Goal: Information Seeking & Learning: Learn about a topic

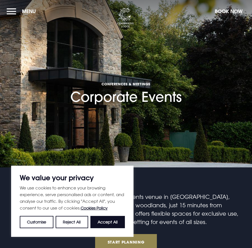
drag, startPoint x: 103, startPoint y: 217, endPoint x: 109, endPoint y: 213, distance: 6.6
click at [103, 217] on button "Accept All" at bounding box center [108, 222] width 35 height 12
checkbox input "true"
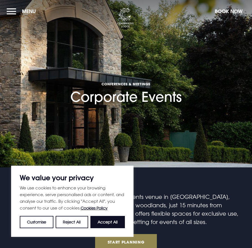
checkbox input "true"
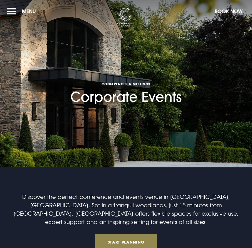
click at [17, 9] on button "Menu" at bounding box center [23, 11] width 32 height 12
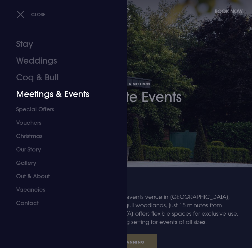
click at [41, 92] on link "Meetings & Events" at bounding box center [60, 94] width 88 height 17
click at [50, 94] on link "Meetings & Events" at bounding box center [60, 94] width 88 height 17
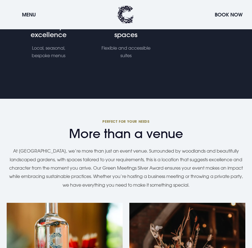
scroll to position [474, 0]
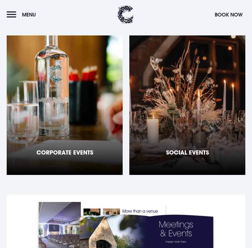
click at [72, 121] on div "Corporate Events" at bounding box center [65, 104] width 116 height 139
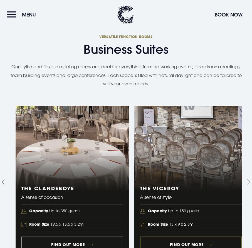
scroll to position [641, 0]
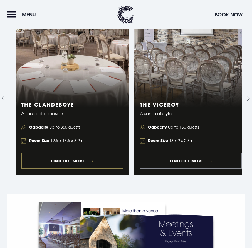
click at [74, 147] on link "1 of 5" at bounding box center [72, 98] width 113 height 152
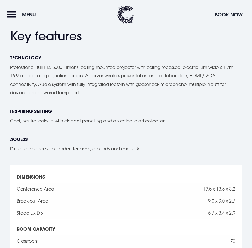
scroll to position [502, 0]
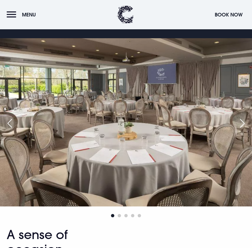
scroll to position [56, 0]
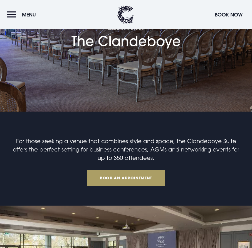
click at [129, 183] on link "Book an Appointment" at bounding box center [126, 178] width 77 height 16
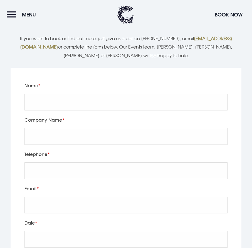
scroll to position [1131, 0]
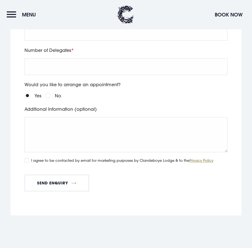
scroll to position [1338, 0]
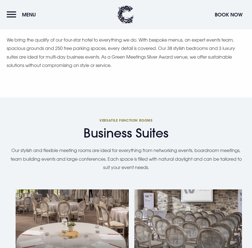
scroll to position [334, 0]
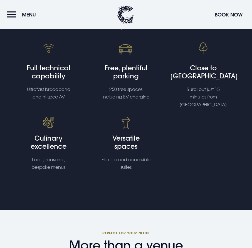
scroll to position [418, 0]
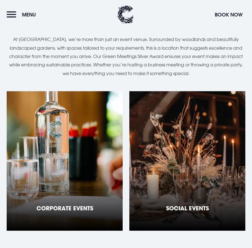
click at [67, 135] on div "Corporate Events" at bounding box center [65, 160] width 116 height 139
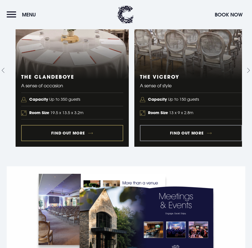
scroll to position [641, 0]
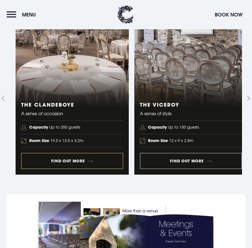
click at [103, 152] on link "1 of 5" at bounding box center [72, 98] width 113 height 152
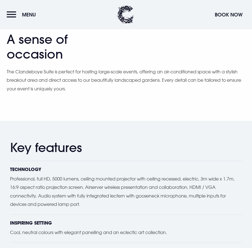
scroll to position [446, 0]
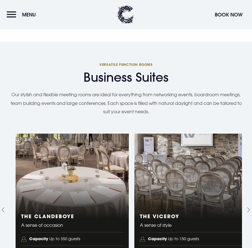
scroll to position [390, 0]
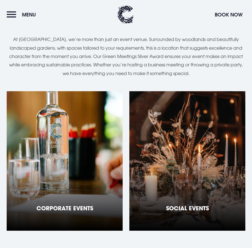
click at [202, 151] on div "Social Events" at bounding box center [188, 160] width 116 height 139
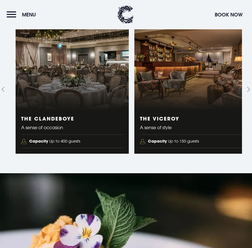
scroll to position [1003, 0]
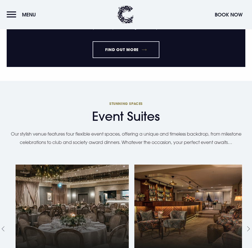
click at [15, 14] on button "Menu" at bounding box center [23, 15] width 32 height 12
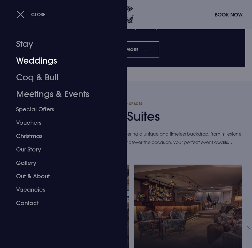
click at [51, 62] on link "Weddings" at bounding box center [60, 60] width 88 height 17
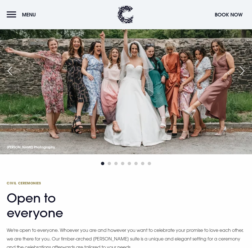
scroll to position [752, 0]
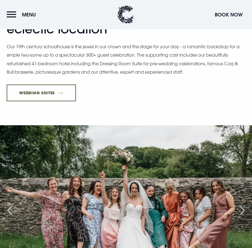
click at [38, 101] on link "Wedding Suites" at bounding box center [41, 92] width 69 height 17
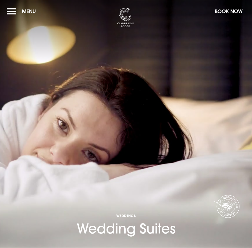
click at [12, 10] on button "Menu" at bounding box center [23, 11] width 32 height 12
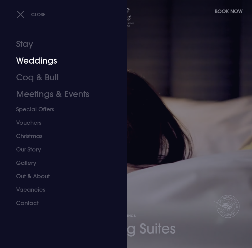
click at [41, 61] on link "Weddings" at bounding box center [60, 60] width 88 height 17
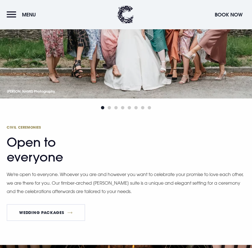
scroll to position [1115, 0]
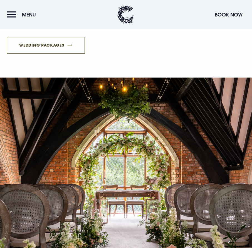
click at [67, 54] on link "Wedding Packages" at bounding box center [46, 45] width 79 height 17
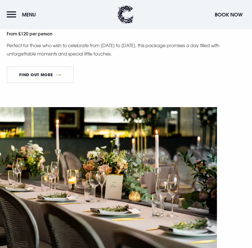
scroll to position [334, 0]
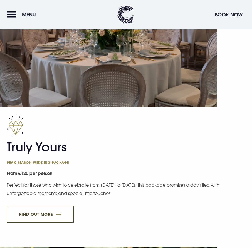
click at [59, 210] on link "FIND OUT MORE" at bounding box center [40, 214] width 67 height 17
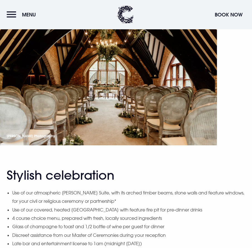
scroll to position [641, 0]
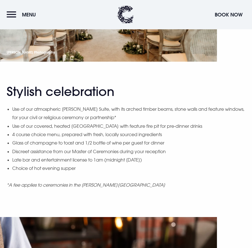
drag, startPoint x: 224, startPoint y: 3, endPoint x: 93, endPoint y: 127, distance: 180.4
click at [93, 127] on ul "Use of our atmospheric Blackwood Suite, with its arched timber beams, stone wal…" at bounding box center [129, 139] width 234 height 68
click at [223, 157] on li "Late bar and entertainment license to 1am (midnight on Sunday)" at bounding box center [129, 160] width 234 height 8
